Goal: Check status: Check status

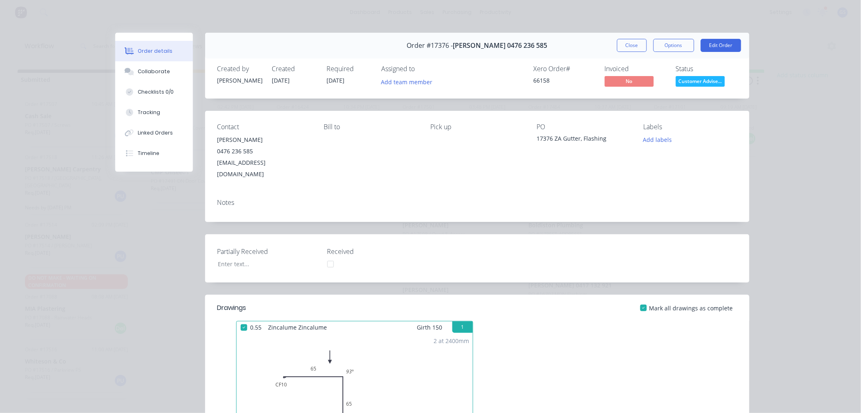
scroll to position [132, 0]
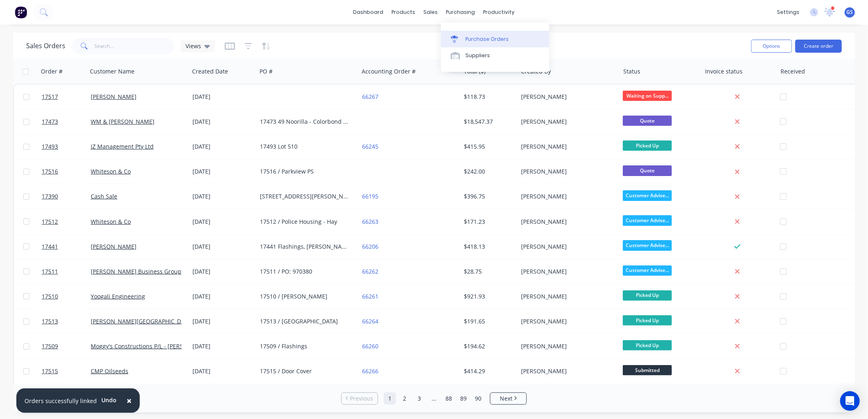
click at [484, 36] on div "Purchase Orders" at bounding box center [487, 39] width 43 height 7
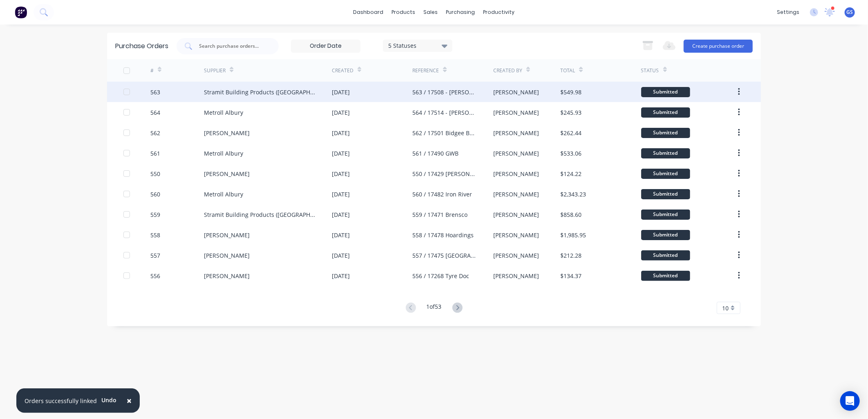
click at [269, 94] on div "Stramit Building Products (VIC)" at bounding box center [260, 92] width 112 height 9
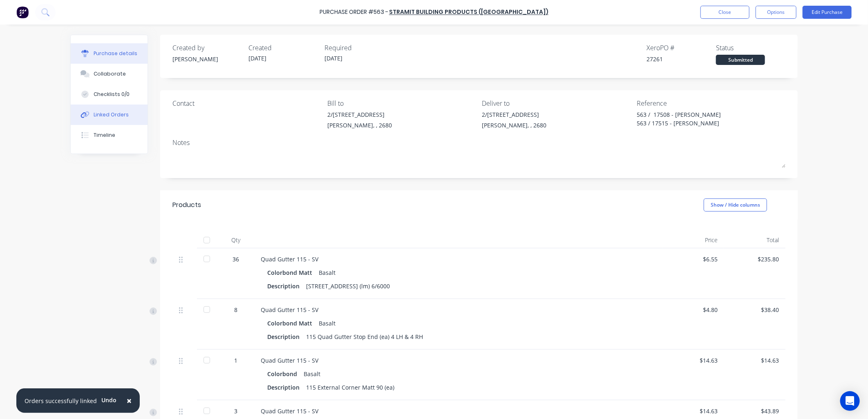
click at [111, 115] on div "Linked Orders" at bounding box center [111, 114] width 35 height 7
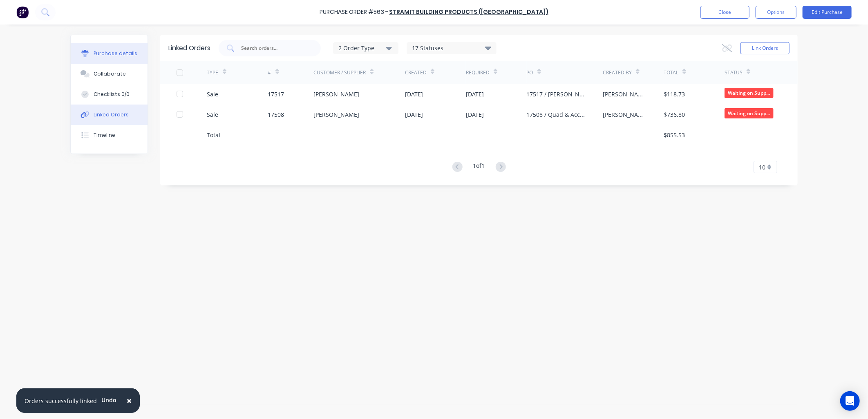
click at [105, 50] on div "Purchase details" at bounding box center [116, 53] width 44 height 7
type textarea "x"
